Goal: Check status: Check status

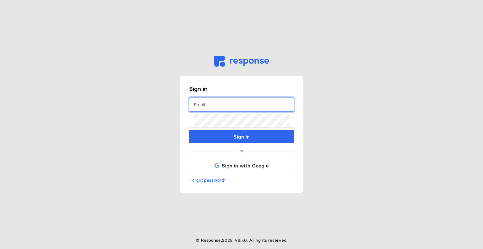
click at [226, 107] on input "text" at bounding box center [242, 105] width 96 height 14
type input "[EMAIL_ADDRESS][DOMAIN_NAME]"
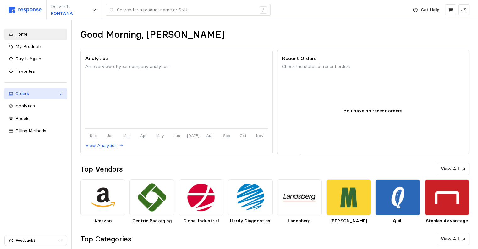
click at [40, 90] on link "Orders" at bounding box center [35, 93] width 63 height 11
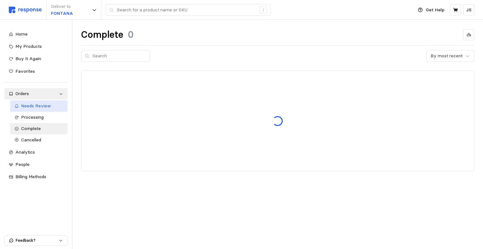
click at [45, 106] on span "Needs Review" at bounding box center [36, 106] width 30 height 6
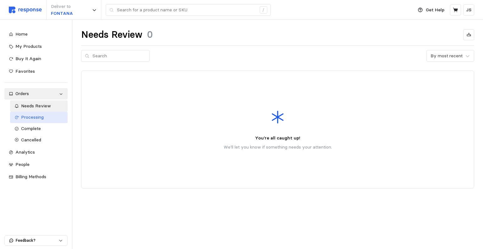
click at [35, 116] on span "Processing" at bounding box center [32, 117] width 23 height 6
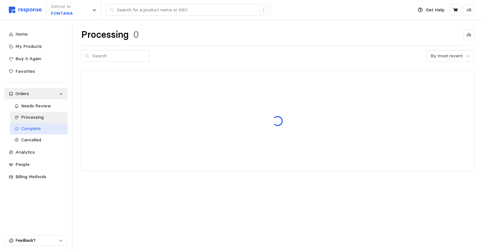
click at [39, 128] on span "Complete" at bounding box center [31, 128] width 20 height 6
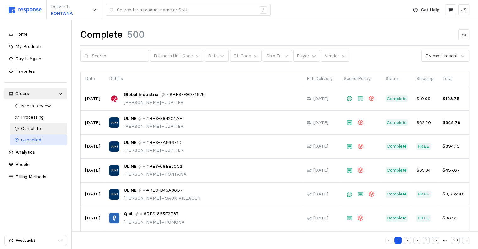
click at [40, 139] on span "Cancelled" at bounding box center [31, 140] width 20 height 6
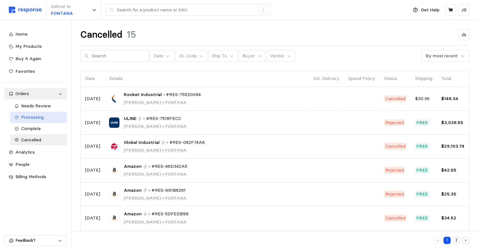
click at [34, 115] on span "Processing" at bounding box center [32, 117] width 23 height 6
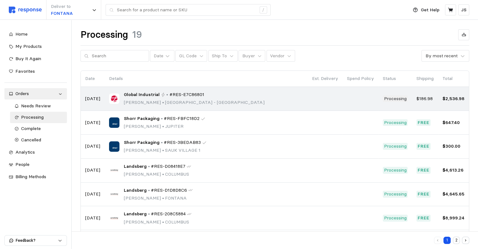
click at [142, 94] on span "Global Industrial" at bounding box center [142, 94] width 36 height 7
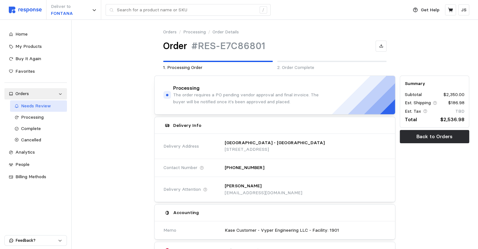
click at [31, 104] on span "Needs Review" at bounding box center [36, 106] width 30 height 6
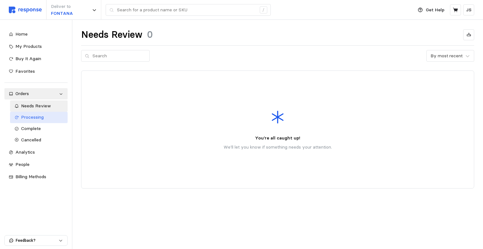
click at [41, 116] on span "Processing" at bounding box center [32, 117] width 23 height 6
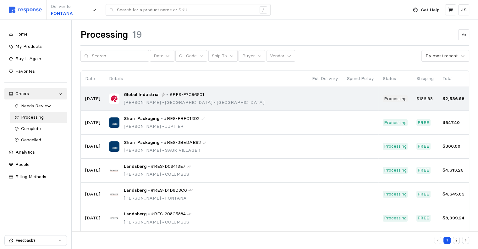
click at [211, 100] on p "[PERSON_NAME] • [GEOGRAPHIC_DATA] - [GEOGRAPHIC_DATA]" at bounding box center [194, 102] width 141 height 7
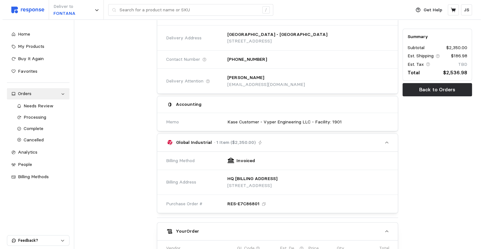
scroll to position [251, 0]
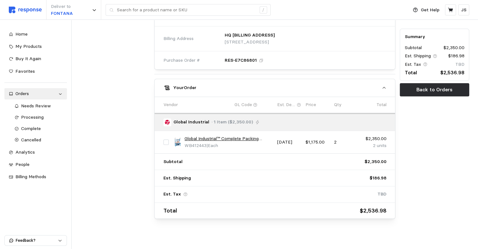
click at [205, 135] on link "Global Industrial™ Complete Packing Workbench, Laminate Safety Edge, 72"W x 36"D" at bounding box center [229, 138] width 88 height 7
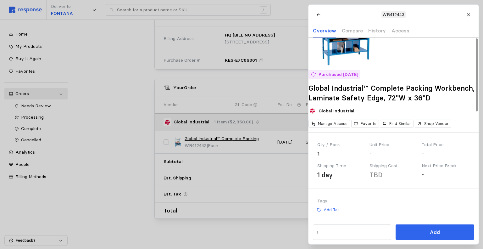
scroll to position [0, 0]
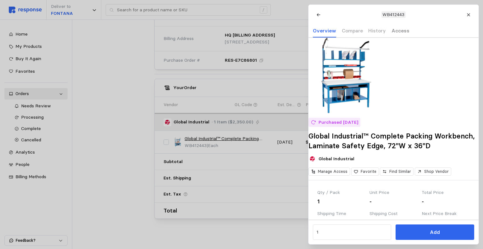
click at [396, 31] on p "Access" at bounding box center [400, 31] width 18 height 8
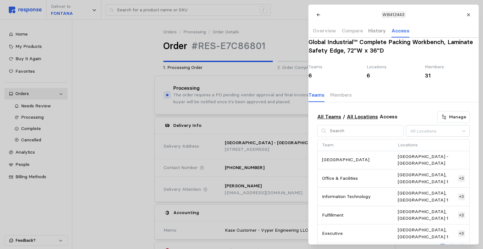
click at [373, 31] on p "History" at bounding box center [377, 31] width 18 height 8
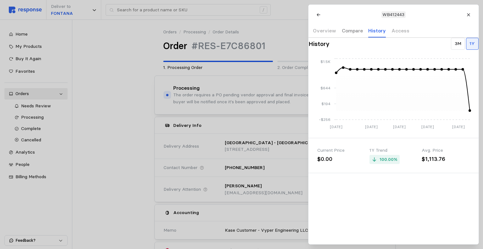
click at [346, 32] on p "Compare" at bounding box center [351, 31] width 21 height 8
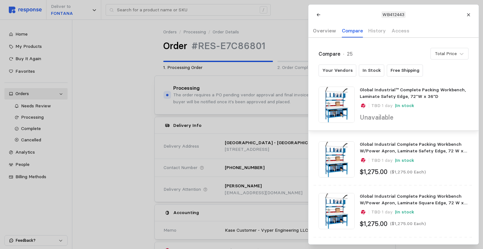
click at [328, 32] on p "Overview" at bounding box center [324, 31] width 23 height 8
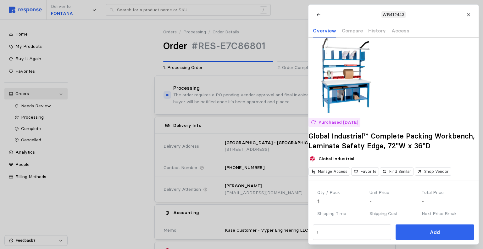
click at [468, 15] on icon at bounding box center [468, 14] width 3 height 3
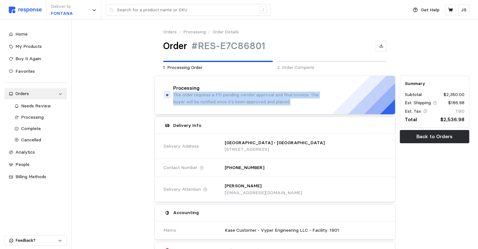
drag, startPoint x: 299, startPoint y: 101, endPoint x: 173, endPoint y: 97, distance: 126.4
click at [173, 97] on p "The order requires a PO pending vendor approval and final invoice. The buyer wi…" at bounding box center [251, 98] width 157 height 14
click at [284, 100] on p "The order requires a PO pending vendor approval and final invoice. The buyer wi…" at bounding box center [251, 98] width 157 height 14
click at [303, 101] on p "The order requires a PO pending vendor approval and final invoice. The buyer wi…" at bounding box center [251, 98] width 157 height 14
drag, startPoint x: 303, startPoint y: 101, endPoint x: 183, endPoint y: 95, distance: 120.2
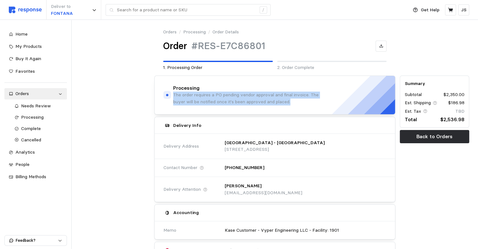
click at [172, 95] on div "Processing The order requires a PO pending vendor approval and final invoice. T…" at bounding box center [246, 95] width 167 height 21
click at [300, 103] on p "The order requires a PO pending vendor approval and final invoice. The buyer wi…" at bounding box center [251, 98] width 157 height 14
click at [297, 102] on p "The order requires a PO pending vendor approval and final invoice. The buyer wi…" at bounding box center [251, 98] width 157 height 14
drag, startPoint x: 291, startPoint y: 102, endPoint x: 174, endPoint y: 96, distance: 118.1
click at [174, 96] on p "The order requires a PO pending vendor approval and final invoice. The buyer wi…" at bounding box center [251, 98] width 157 height 14
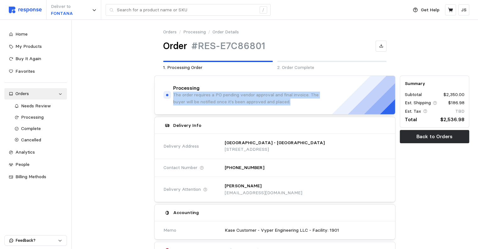
click at [295, 104] on p "The order requires a PO pending vendor approval and final invoice. The buyer wi…" at bounding box center [251, 98] width 157 height 14
click at [294, 99] on p "The order requires a PO pending vendor approval and final invoice. The buyer wi…" at bounding box center [251, 98] width 157 height 14
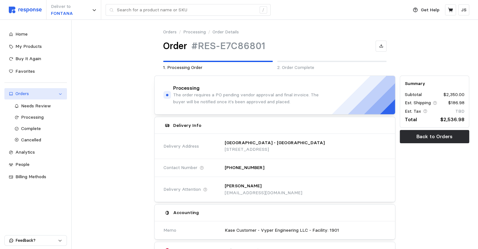
click at [28, 95] on div "Orders" at bounding box center [35, 93] width 41 height 7
click at [35, 107] on span "Needs Review" at bounding box center [36, 106] width 30 height 6
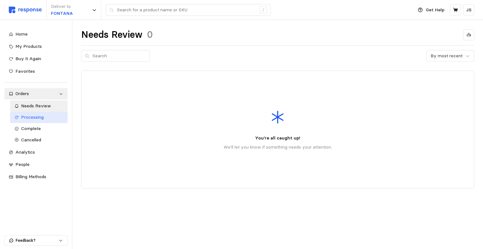
click at [34, 118] on span "Processing" at bounding box center [32, 117] width 23 height 6
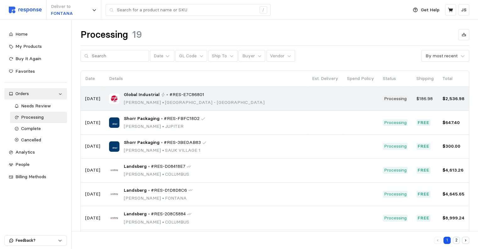
click at [200, 96] on span "#RES-E7C86801" at bounding box center [186, 94] width 35 height 7
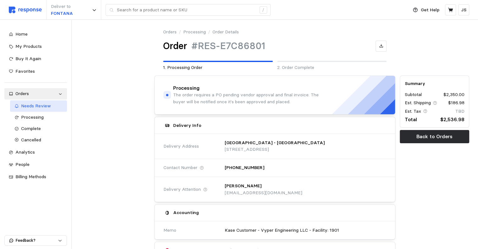
click at [30, 108] on span "Needs Review" at bounding box center [36, 106] width 30 height 6
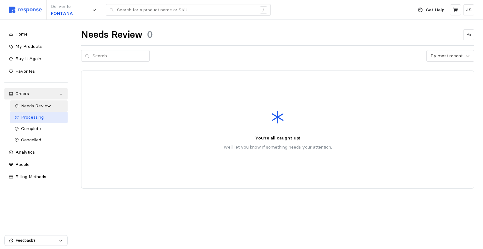
click at [39, 117] on span "Processing" at bounding box center [32, 117] width 23 height 6
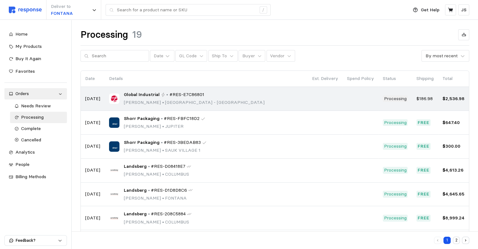
click at [153, 93] on span "Global Industrial" at bounding box center [142, 94] width 36 height 7
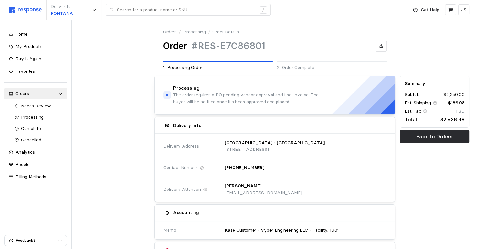
drag, startPoint x: 298, startPoint y: 100, endPoint x: 317, endPoint y: 103, distance: 20.0
click at [317, 103] on p "The order requires a PO pending vendor approval and final invoice. The buyer wi…" at bounding box center [251, 98] width 157 height 14
